Goal: Check status: Check status

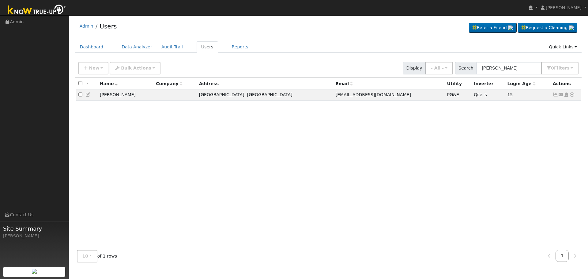
type input "[PERSON_NAME]"
click at [555, 96] on icon at bounding box center [556, 95] width 6 height 4
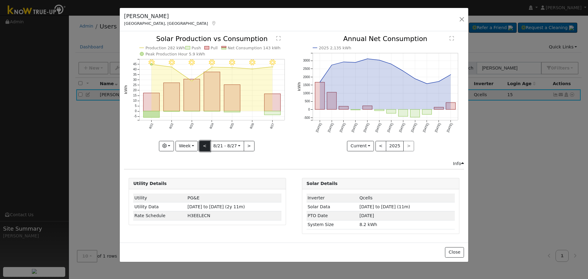
click at [203, 148] on button "<" at bounding box center [204, 146] width 11 height 10
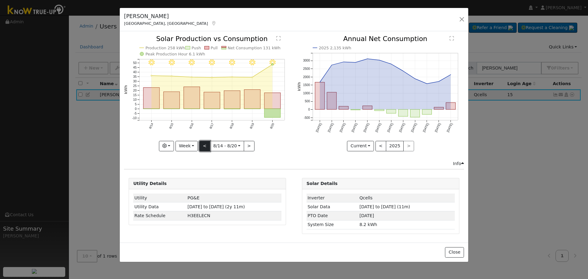
click at [203, 148] on button "<" at bounding box center [204, 146] width 11 height 10
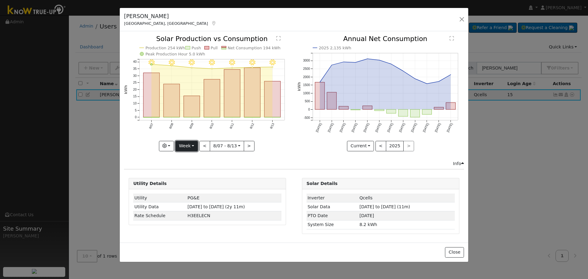
click at [187, 148] on button "Week" at bounding box center [187, 146] width 22 height 10
click at [204, 174] on link "Month" at bounding box center [197, 176] width 43 height 9
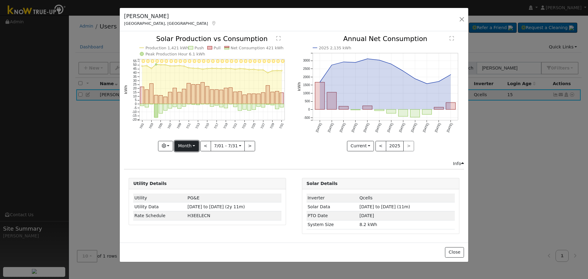
click at [188, 144] on button "Month" at bounding box center [187, 146] width 24 height 10
click at [199, 182] on link "Year" at bounding box center [196, 184] width 43 height 9
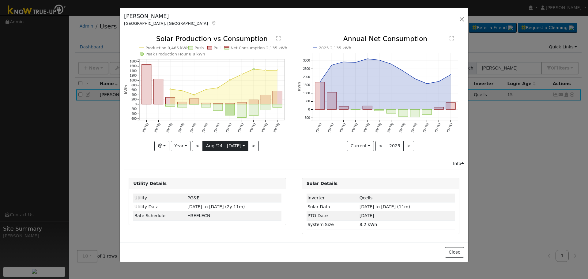
click at [233, 145] on input "[DATE]" at bounding box center [225, 146] width 45 height 10
click at [186, 146] on button "Year" at bounding box center [181, 146] width 20 height 10
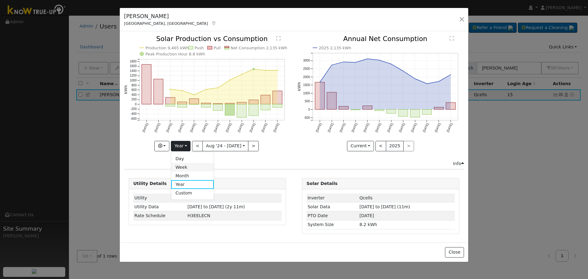
click at [190, 170] on link "Week" at bounding box center [192, 167] width 43 height 9
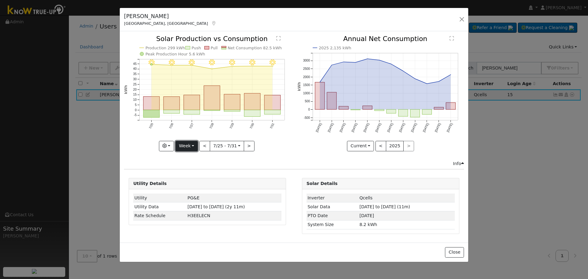
click at [189, 142] on button "Week" at bounding box center [187, 146] width 22 height 10
click at [204, 173] on link "Month" at bounding box center [197, 176] width 43 height 9
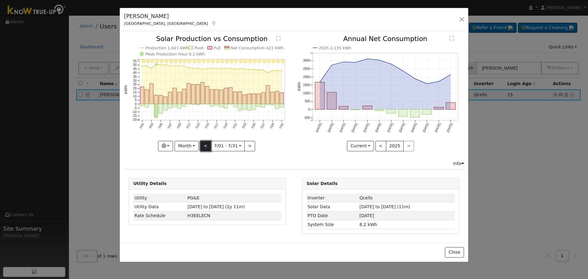
click at [206, 146] on button "<" at bounding box center [205, 146] width 11 height 10
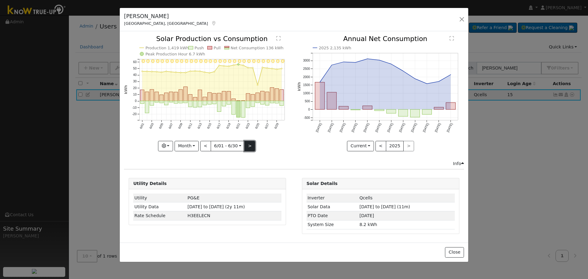
click at [251, 148] on button ">" at bounding box center [249, 146] width 11 height 10
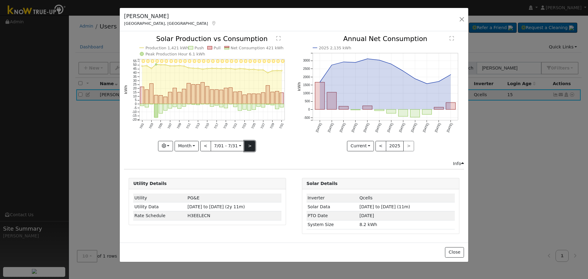
click at [251, 148] on button ">" at bounding box center [249, 146] width 11 height 10
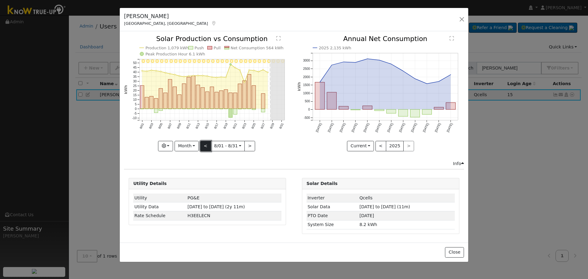
click at [204, 143] on button "<" at bounding box center [205, 146] width 11 height 10
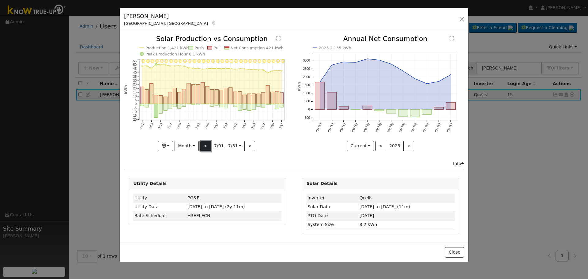
click at [204, 143] on button "<" at bounding box center [205, 146] width 11 height 10
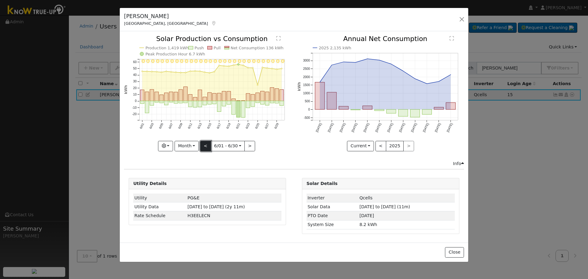
click at [204, 143] on button "<" at bounding box center [205, 146] width 11 height 10
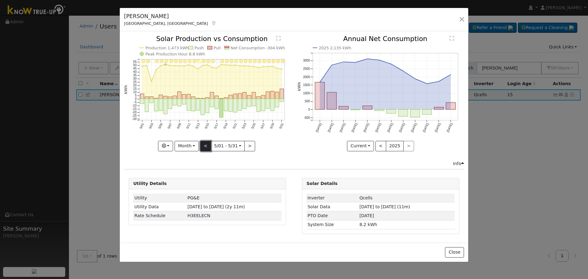
click at [204, 143] on button "<" at bounding box center [205, 146] width 11 height 10
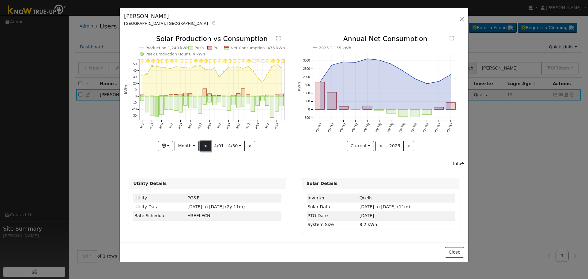
click at [207, 143] on button "<" at bounding box center [205, 146] width 11 height 10
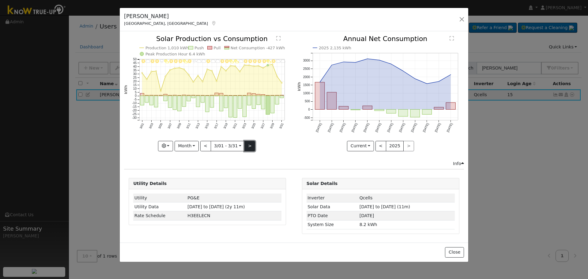
click at [248, 143] on button ">" at bounding box center [249, 146] width 11 height 10
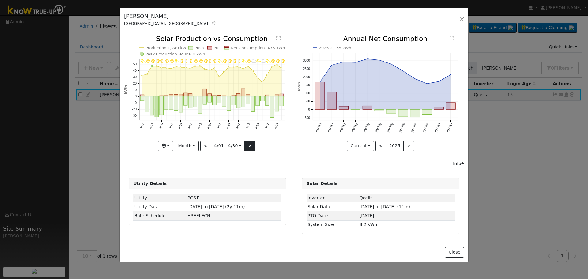
click at [248, 143] on div "4/30 - MostlyClear 4/29 - Clear 4/28 - MostlyClear 4/27 - PartlyCloudy 4/26 - C…" at bounding box center [207, 93] width 167 height 115
click at [248, 143] on button ">" at bounding box center [249, 146] width 11 height 10
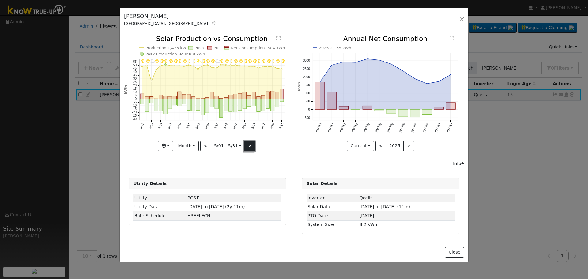
click at [248, 143] on button ">" at bounding box center [249, 146] width 11 height 10
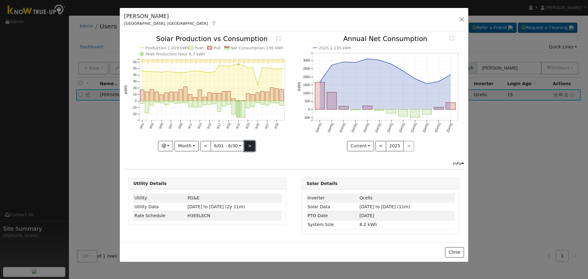
click at [248, 143] on button ">" at bounding box center [249, 146] width 11 height 10
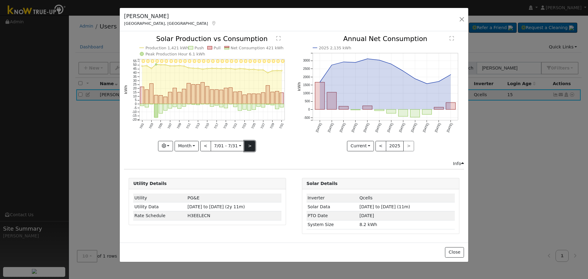
click at [248, 143] on button ">" at bounding box center [249, 146] width 11 height 10
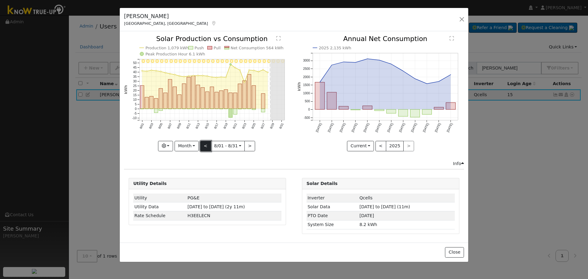
click at [204, 146] on button "<" at bounding box center [205, 146] width 11 height 10
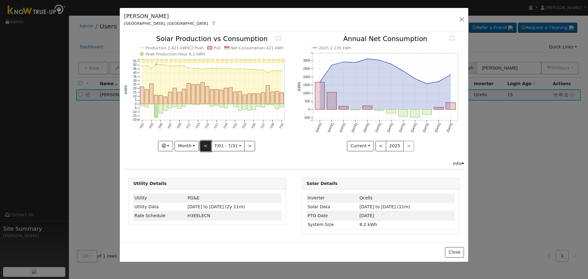
click at [205, 147] on button "<" at bounding box center [205, 146] width 11 height 10
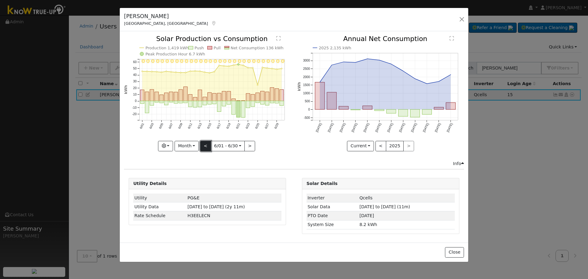
click at [205, 147] on button "<" at bounding box center [205, 146] width 11 height 10
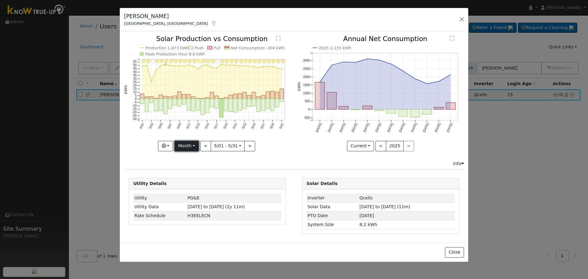
click at [190, 146] on button "Month" at bounding box center [187, 146] width 24 height 10
click at [201, 181] on link "Year" at bounding box center [196, 184] width 43 height 9
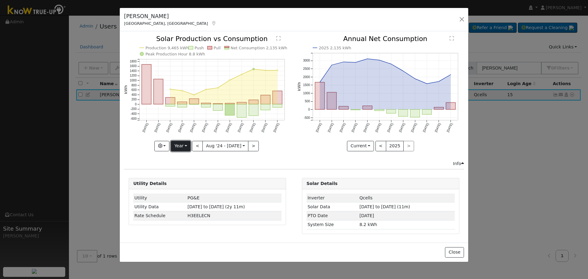
click at [188, 145] on button "Year" at bounding box center [181, 146] width 20 height 10
click at [196, 168] on link "Week" at bounding box center [192, 167] width 43 height 9
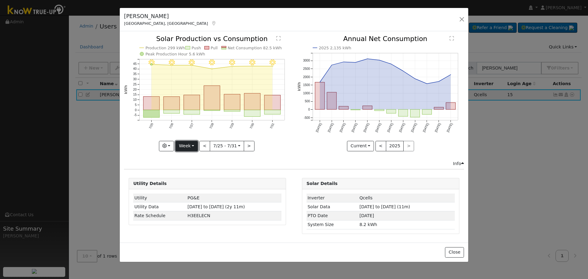
click at [191, 146] on button "Week" at bounding box center [187, 146] width 22 height 10
click at [206, 175] on link "Month" at bounding box center [197, 176] width 43 height 9
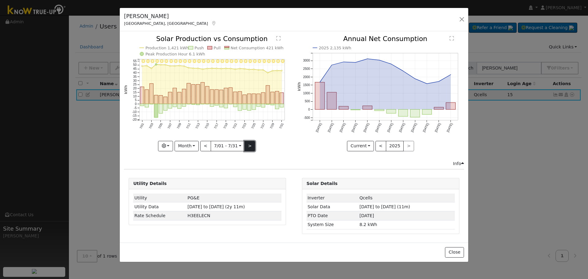
click at [249, 142] on button ">" at bounding box center [249, 146] width 11 height 10
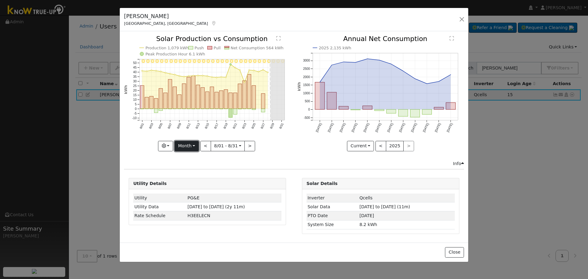
click at [189, 146] on button "Month" at bounding box center [187, 146] width 24 height 10
click at [198, 183] on link "Year" at bounding box center [196, 184] width 43 height 9
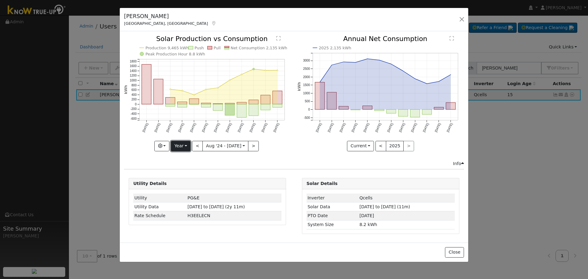
click at [181, 144] on button "Year" at bounding box center [181, 146] width 20 height 10
click at [196, 173] on link "Month" at bounding box center [192, 176] width 43 height 9
type input "[DATE]"
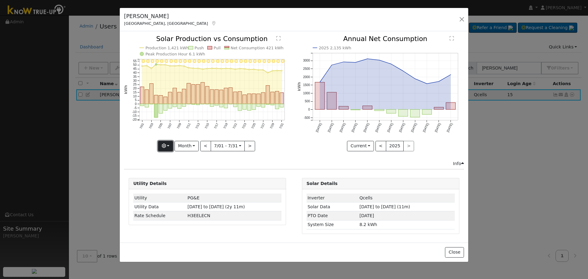
click at [169, 144] on button "button" at bounding box center [165, 146] width 15 height 10
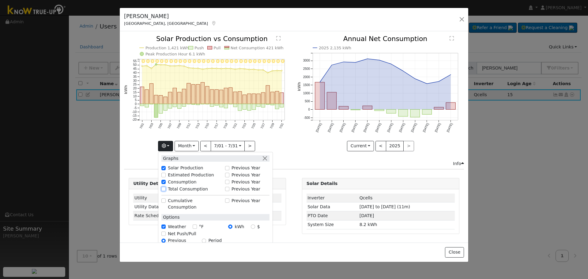
click at [165, 188] on input "Total Consumption" at bounding box center [163, 189] width 4 height 4
checkbox input "true"
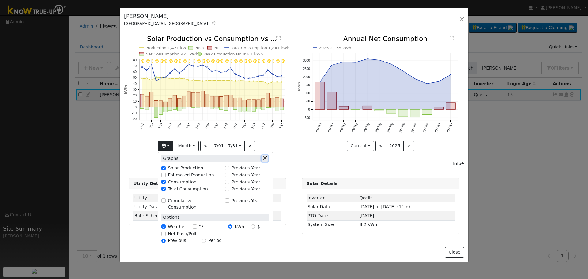
click at [267, 158] on button "button" at bounding box center [265, 158] width 6 height 6
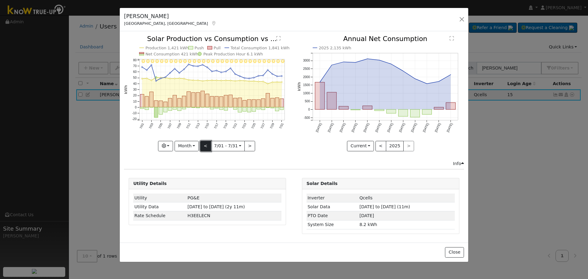
click at [210, 145] on button "<" at bounding box center [205, 146] width 11 height 10
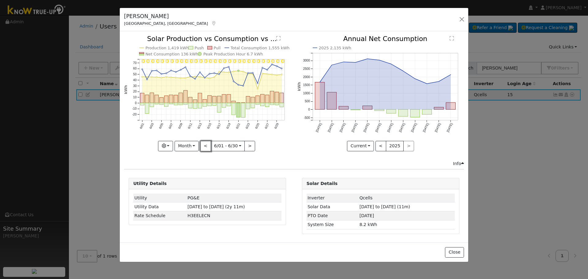
click at [206, 145] on button "<" at bounding box center [205, 146] width 11 height 10
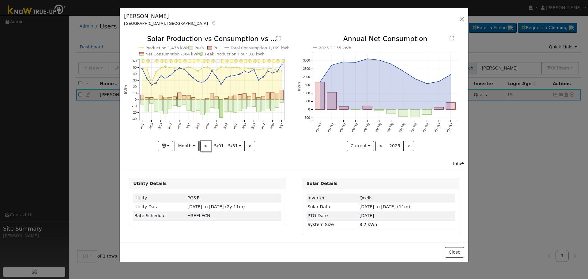
click at [206, 145] on button "<" at bounding box center [205, 146] width 11 height 10
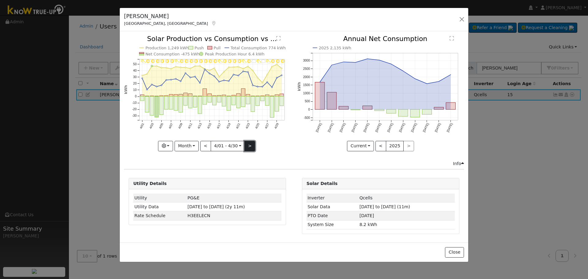
click at [247, 145] on button ">" at bounding box center [249, 146] width 11 height 10
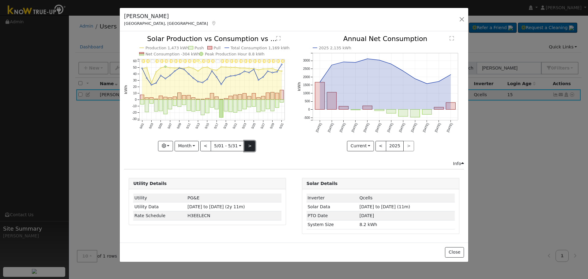
click at [247, 145] on button ">" at bounding box center [249, 146] width 11 height 10
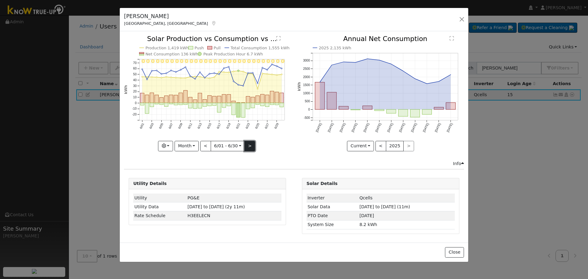
click at [247, 145] on button ">" at bounding box center [249, 146] width 11 height 10
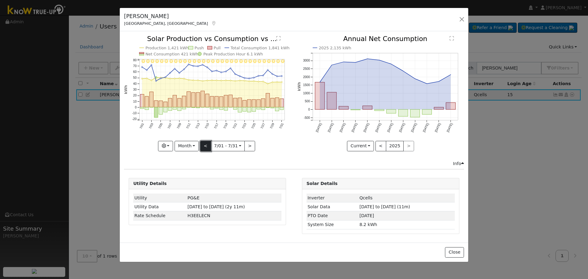
click at [205, 146] on button "<" at bounding box center [205, 146] width 11 height 10
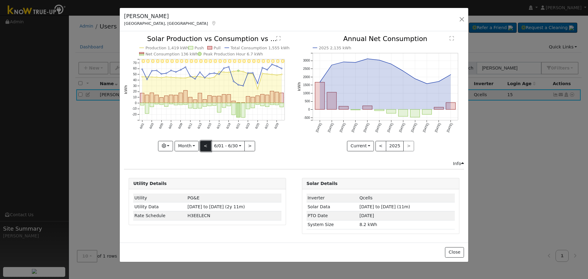
click at [205, 146] on button "<" at bounding box center [205, 146] width 11 height 10
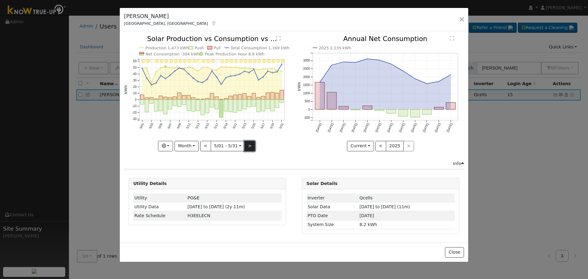
click at [247, 143] on button ">" at bounding box center [249, 146] width 11 height 10
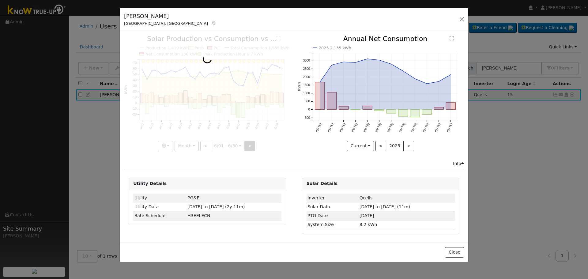
click at [247, 143] on div at bounding box center [207, 93] width 167 height 115
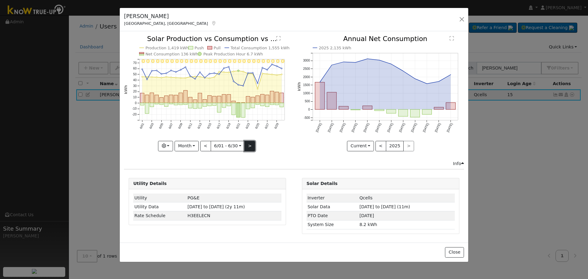
click at [247, 143] on button ">" at bounding box center [249, 146] width 11 height 10
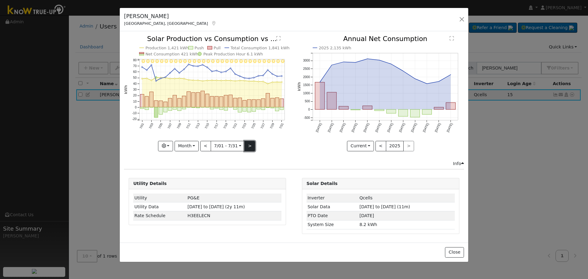
click at [247, 143] on button ">" at bounding box center [249, 146] width 11 height 10
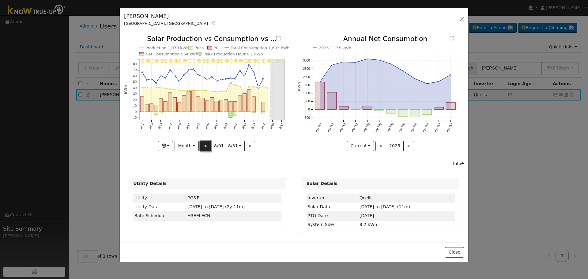
click at [205, 147] on button "<" at bounding box center [205, 146] width 11 height 10
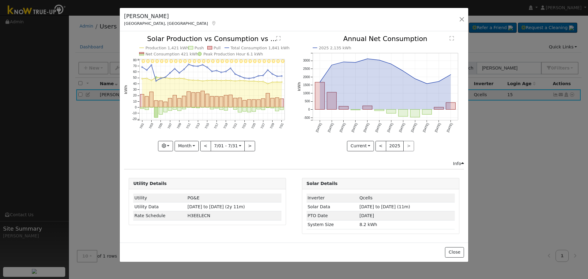
click at [286, 146] on icon "7/31 - Clear 7/30 - Clear 7/29 - Clear 7/28 - MostlyClear 7/27 - Clear 7/26 - C…" at bounding box center [207, 93] width 167 height 115
click at [250, 147] on button ">" at bounding box center [249, 146] width 11 height 10
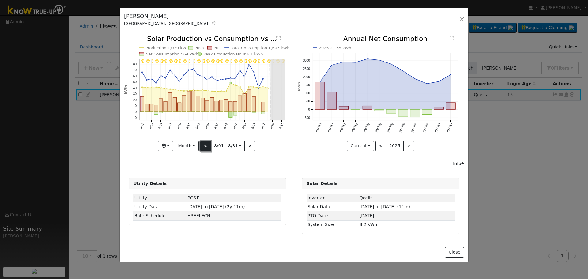
click at [209, 148] on button "<" at bounding box center [205, 146] width 11 height 10
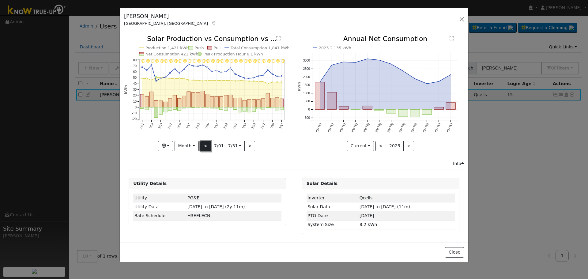
click at [209, 148] on button "<" at bounding box center [205, 146] width 11 height 10
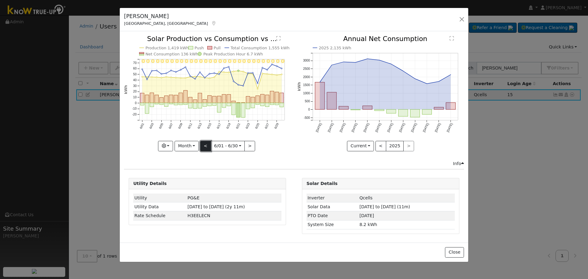
click at [209, 148] on button "<" at bounding box center [205, 146] width 11 height 10
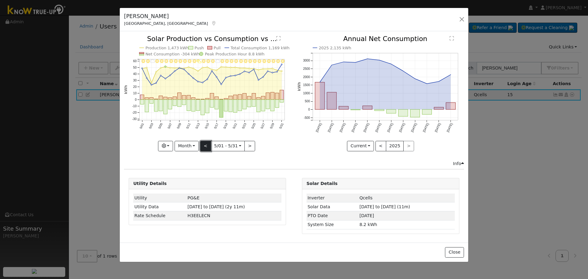
click at [209, 148] on button "<" at bounding box center [205, 146] width 11 height 10
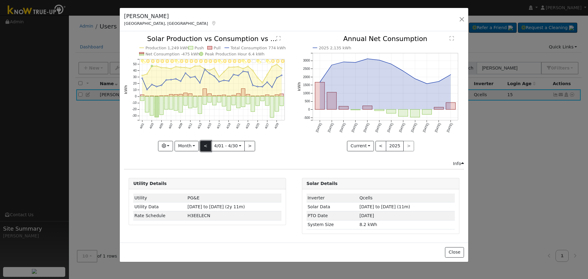
click at [205, 149] on button "<" at bounding box center [205, 146] width 11 height 10
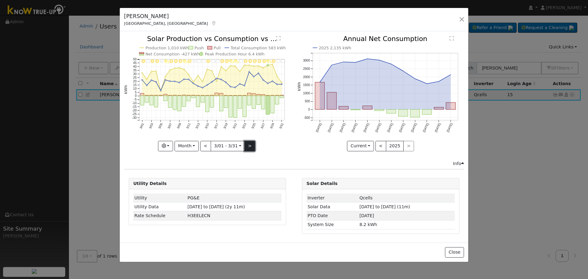
click at [248, 144] on button ">" at bounding box center [249, 146] width 11 height 10
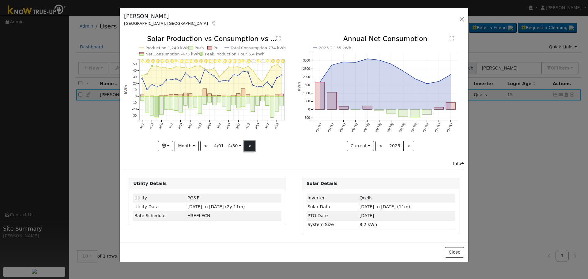
click at [249, 145] on button ">" at bounding box center [249, 146] width 11 height 10
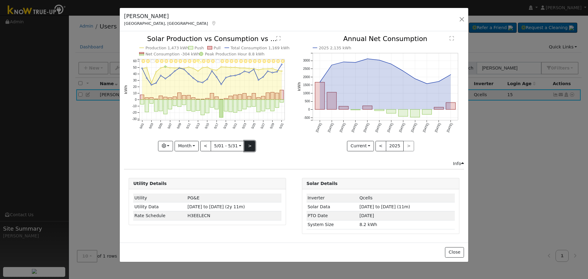
click at [249, 145] on button ">" at bounding box center [249, 146] width 11 height 10
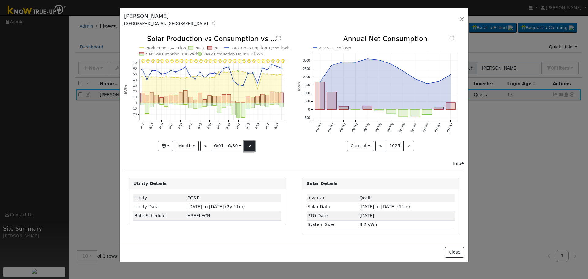
click at [249, 145] on button ">" at bounding box center [249, 146] width 11 height 10
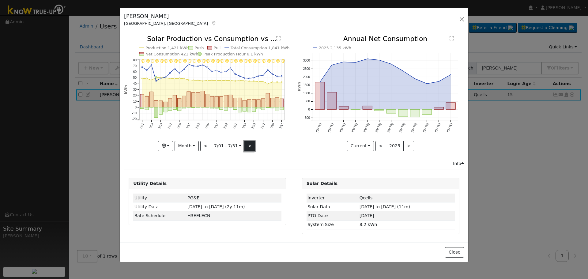
click at [248, 149] on button ">" at bounding box center [249, 146] width 11 height 10
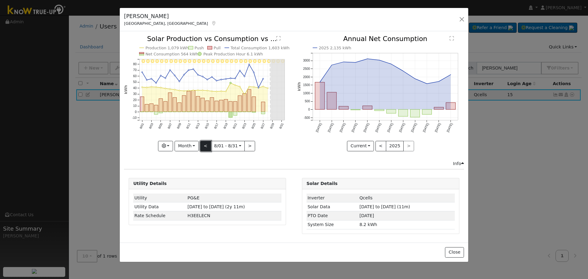
click at [206, 143] on button "<" at bounding box center [205, 146] width 11 height 10
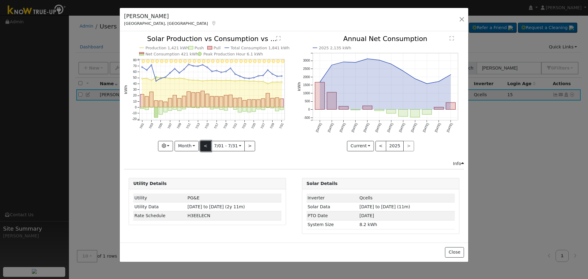
click at [206, 143] on button "<" at bounding box center [205, 146] width 11 height 10
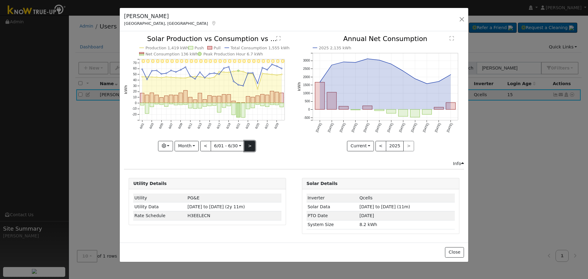
click at [250, 145] on button ">" at bounding box center [249, 146] width 11 height 10
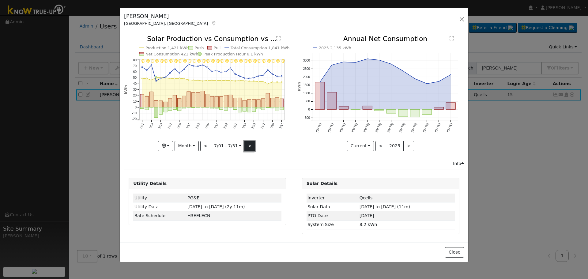
click at [250, 145] on button ">" at bounding box center [249, 146] width 11 height 10
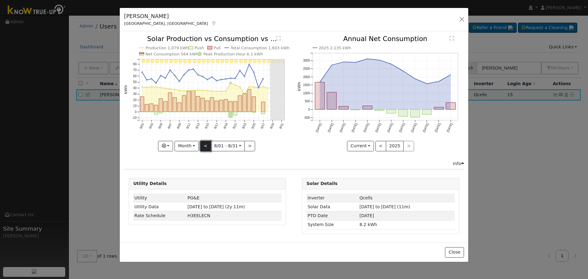
click at [209, 146] on button "<" at bounding box center [205, 146] width 11 height 10
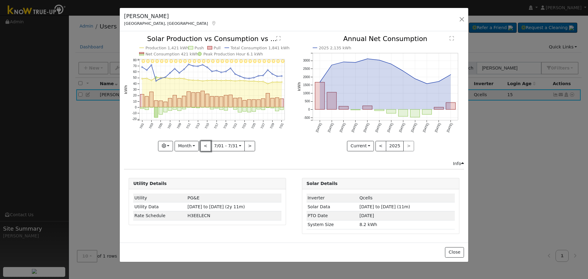
click at [207, 146] on button "<" at bounding box center [205, 146] width 11 height 10
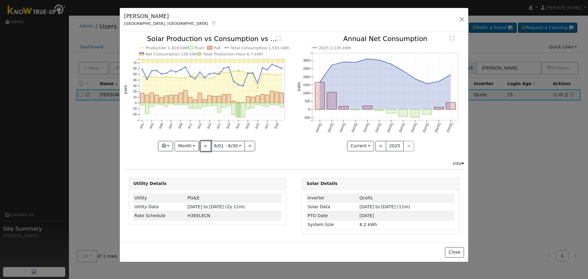
click at [207, 146] on button "<" at bounding box center [205, 146] width 11 height 10
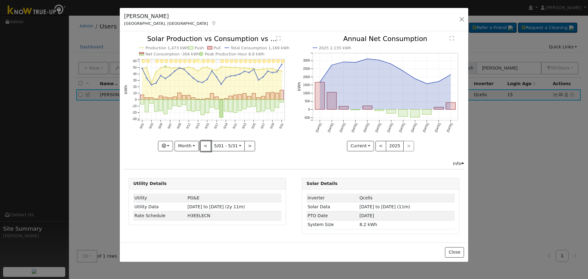
click at [207, 146] on button "<" at bounding box center [205, 146] width 11 height 10
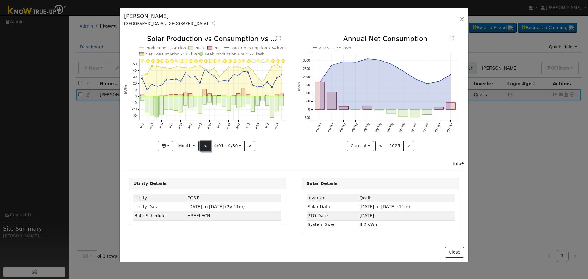
click at [206, 147] on button "<" at bounding box center [205, 146] width 11 height 10
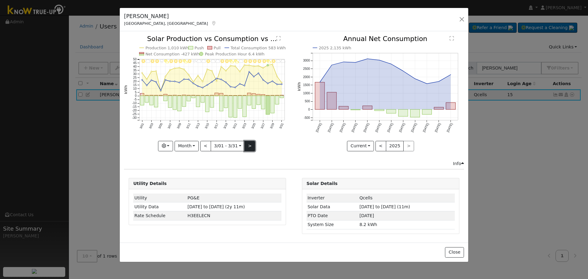
click at [251, 147] on button ">" at bounding box center [249, 146] width 11 height 10
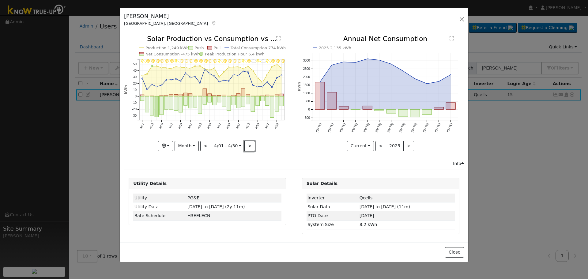
click at [251, 147] on button ">" at bounding box center [249, 146] width 11 height 10
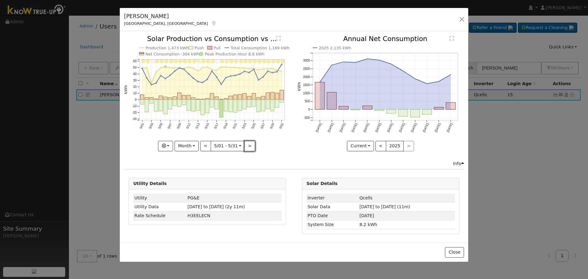
click at [251, 147] on button ">" at bounding box center [249, 146] width 11 height 10
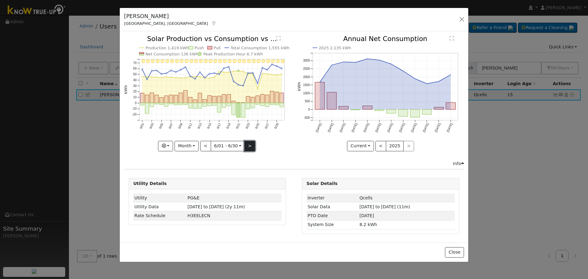
click at [247, 144] on button ">" at bounding box center [249, 146] width 11 height 10
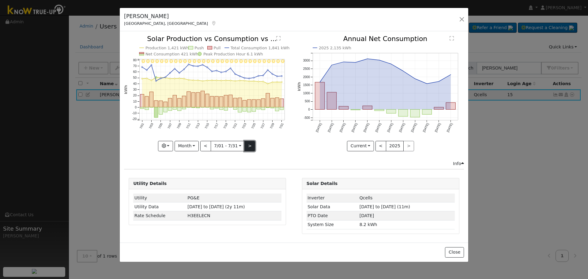
click at [253, 145] on button ">" at bounding box center [249, 146] width 11 height 10
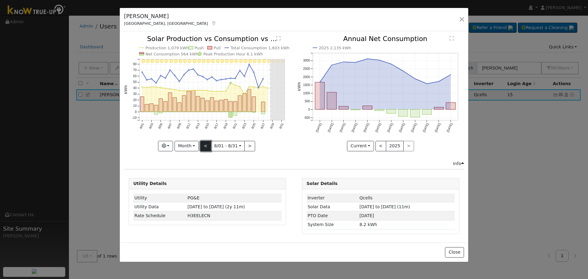
click at [207, 144] on button "<" at bounding box center [205, 146] width 11 height 10
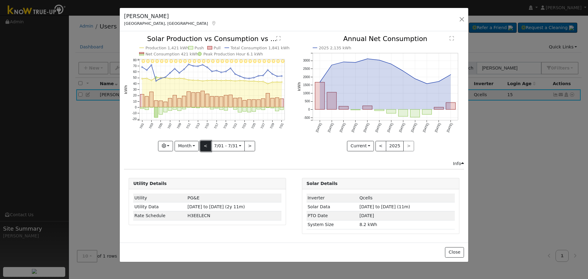
click at [208, 148] on button "<" at bounding box center [205, 146] width 11 height 10
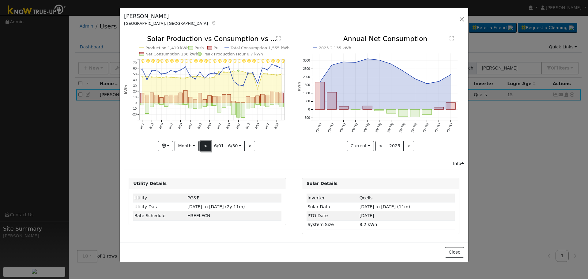
click at [208, 148] on button "<" at bounding box center [205, 146] width 11 height 10
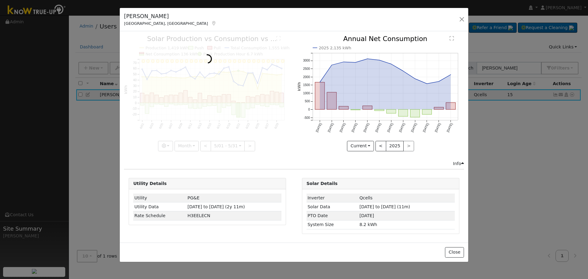
click at [190, 146] on div at bounding box center [207, 93] width 167 height 115
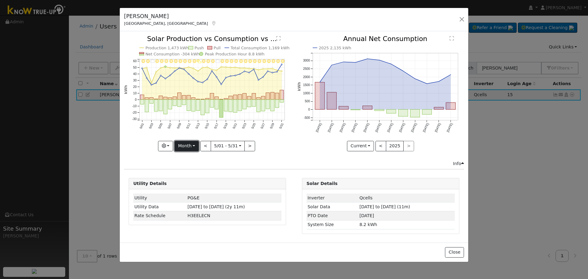
click at [193, 145] on button "Month" at bounding box center [187, 146] width 24 height 10
click at [193, 181] on link "Year" at bounding box center [196, 184] width 43 height 9
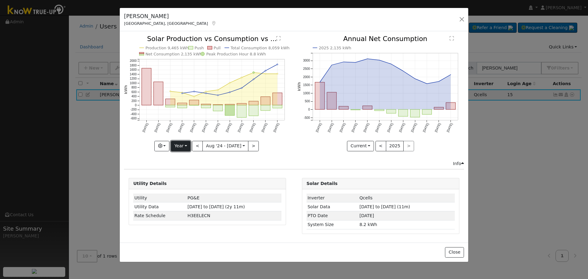
click at [185, 146] on button "Year" at bounding box center [181, 146] width 20 height 10
click at [198, 174] on link "Month" at bounding box center [192, 176] width 43 height 9
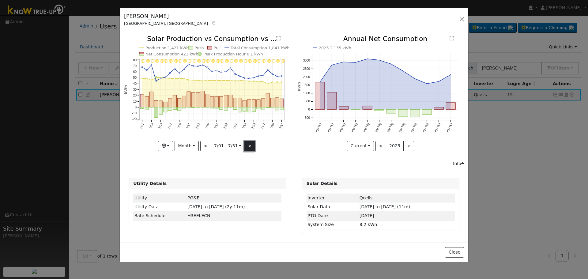
click at [249, 144] on button ">" at bounding box center [249, 146] width 11 height 10
type input "[DATE]"
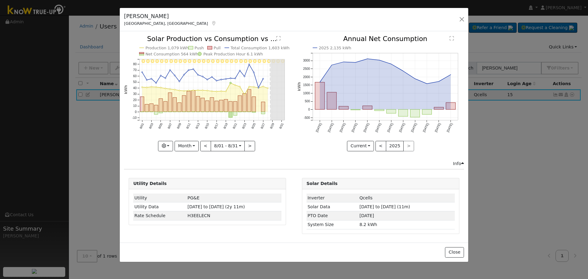
click at [292, 159] on div "8/31 - Clear 8/30 - Clear 8/29 - Clear 8/28 - Clear 8/27 - Clear 8/26 - Clear 8…" at bounding box center [207, 98] width 173 height 125
click at [295, 153] on div "2025 2,135 kWh [DATE] Sep '[DATE] Nov '[DATE] Jan '[DATE] Mar '[DATE] May '[DAT…" at bounding box center [380, 98] width 173 height 125
